Goal: Task Accomplishment & Management: Manage account settings

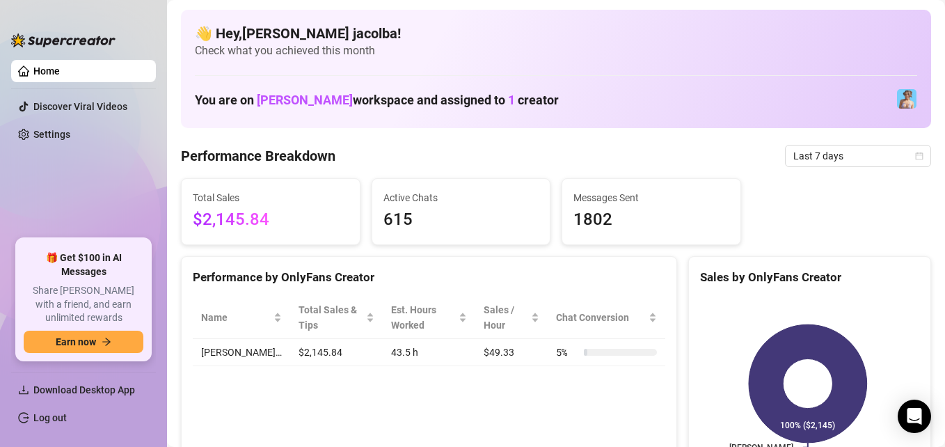
click at [395, 401] on div "Performance by OnlyFans Creator Name Total Sales & Tips Est. Hours Worked Sales…" at bounding box center [429, 369] width 496 height 227
click at [45, 415] on link "Log out" at bounding box center [49, 417] width 33 height 11
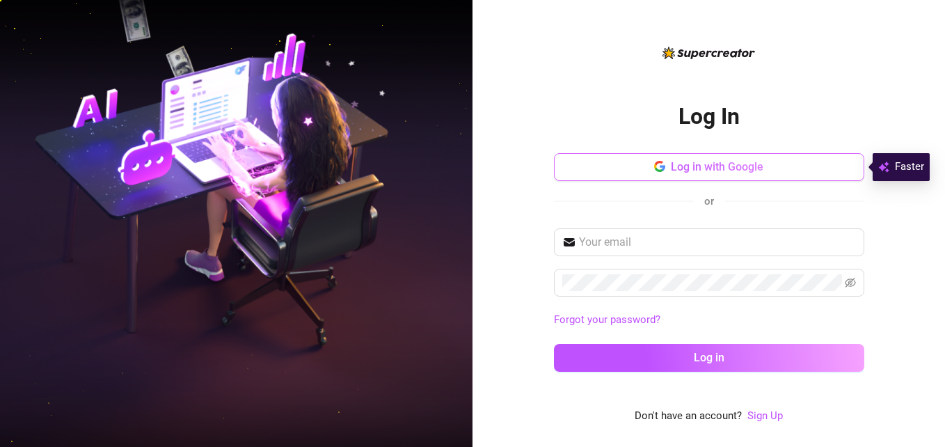
click at [759, 164] on span "Log in with Google" at bounding box center [717, 166] width 93 height 13
